Goal: Information Seeking & Learning: Learn about a topic

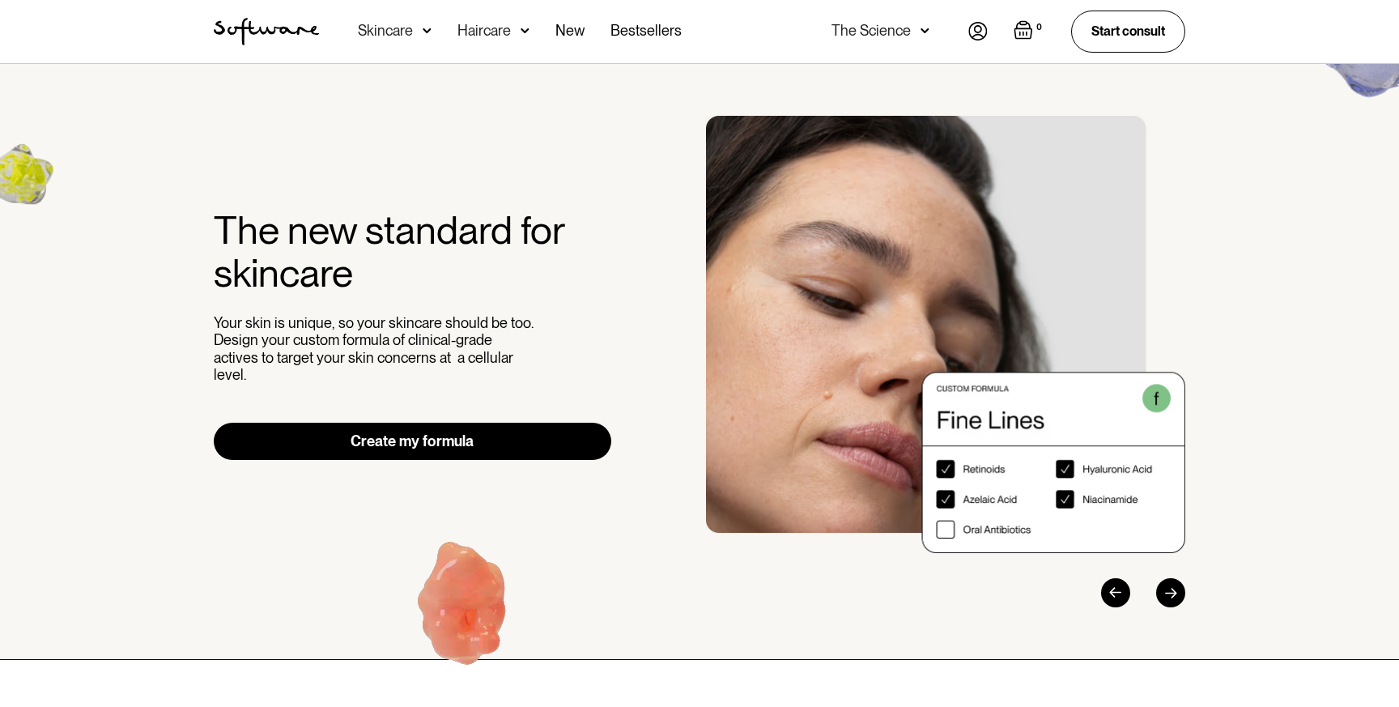
click at [405, 31] on div "Skincare" at bounding box center [385, 31] width 55 height 16
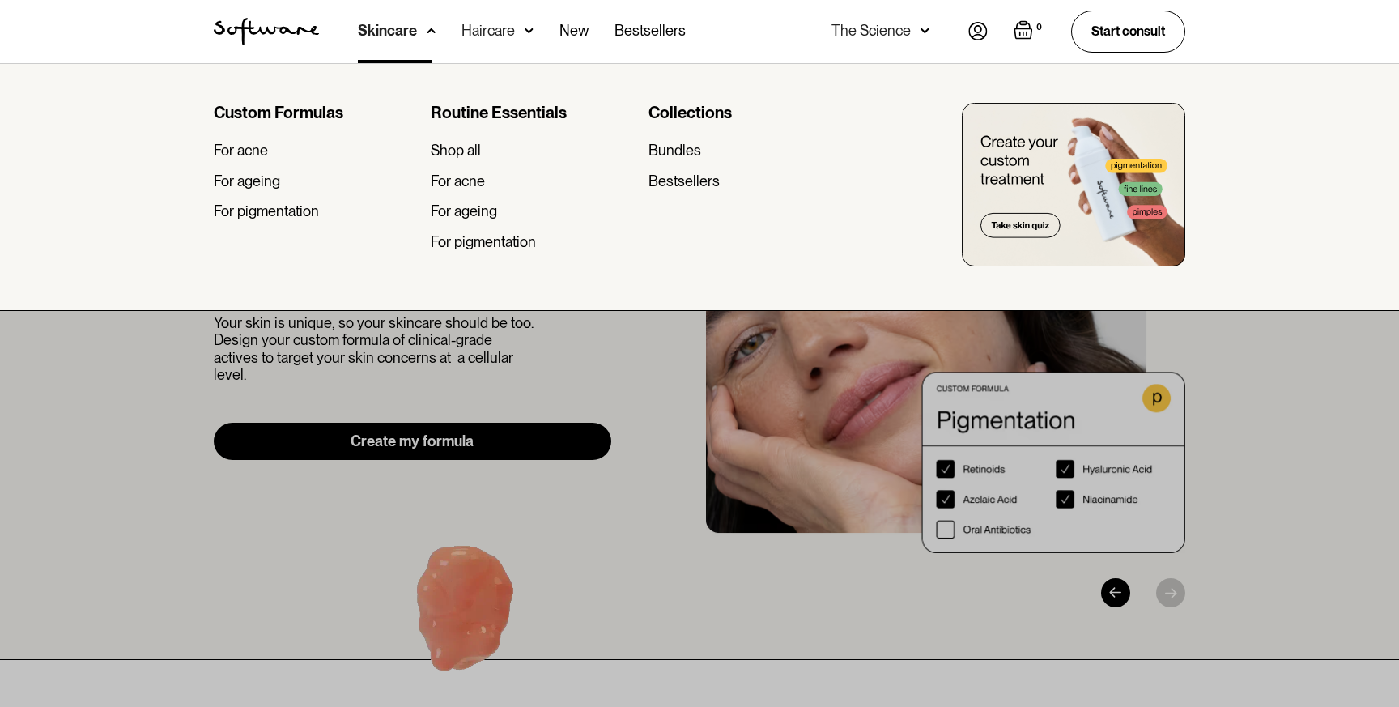
click at [861, 24] on div "The Science" at bounding box center [870, 31] width 79 height 16
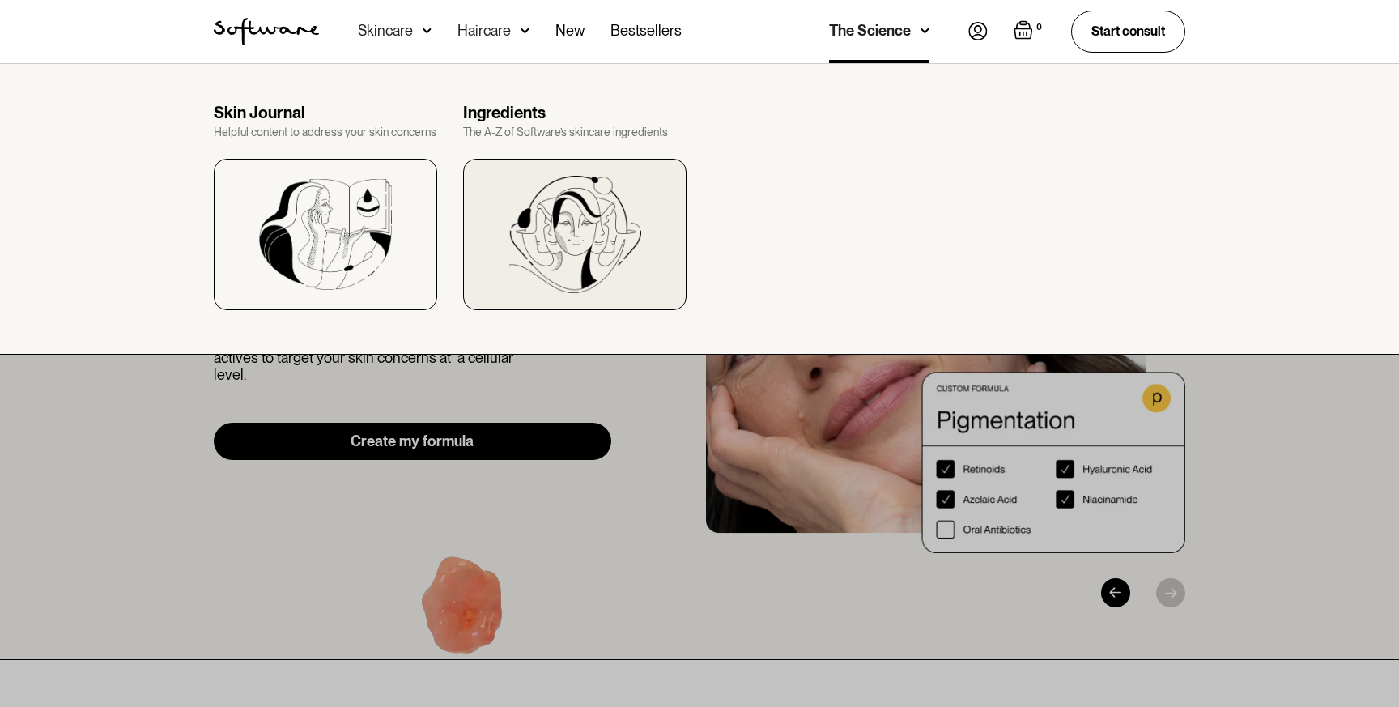
click at [573, 234] on img at bounding box center [574, 234] width 133 height 117
